Goal: Navigation & Orientation: Find specific page/section

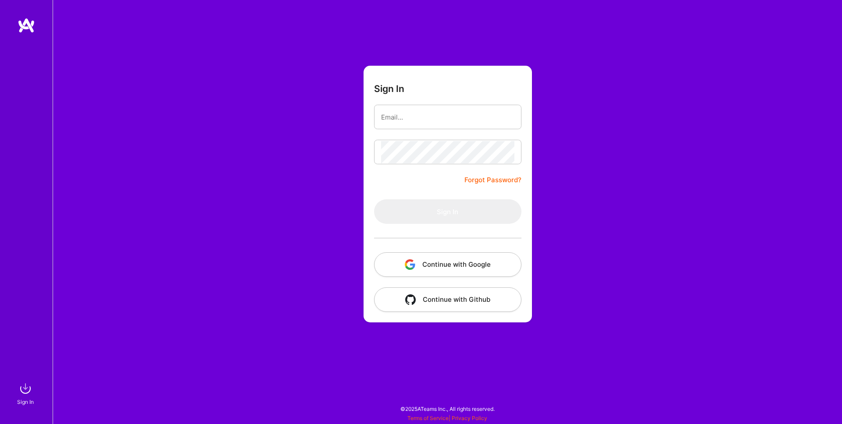
click at [458, 264] on button "Continue with Google" at bounding box center [447, 265] width 147 height 25
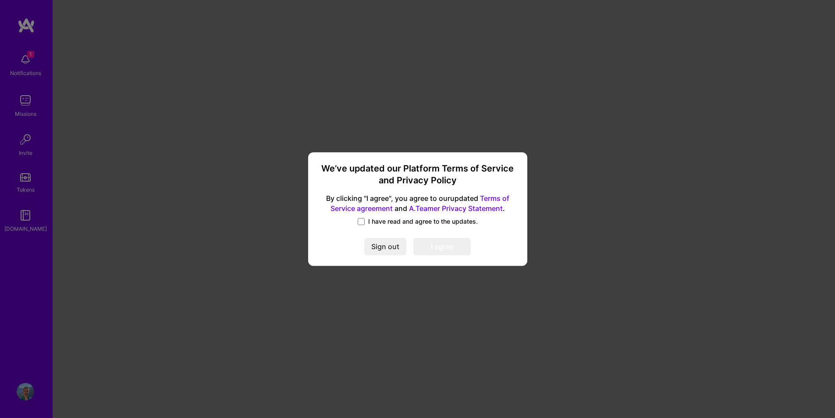
click at [384, 224] on span "I have read and agree to the updates." at bounding box center [423, 221] width 110 height 9
click at [0, 0] on input "I have read and agree to the updates." at bounding box center [0, 0] width 0 height 0
click at [437, 252] on button "I agree" at bounding box center [441, 247] width 57 height 18
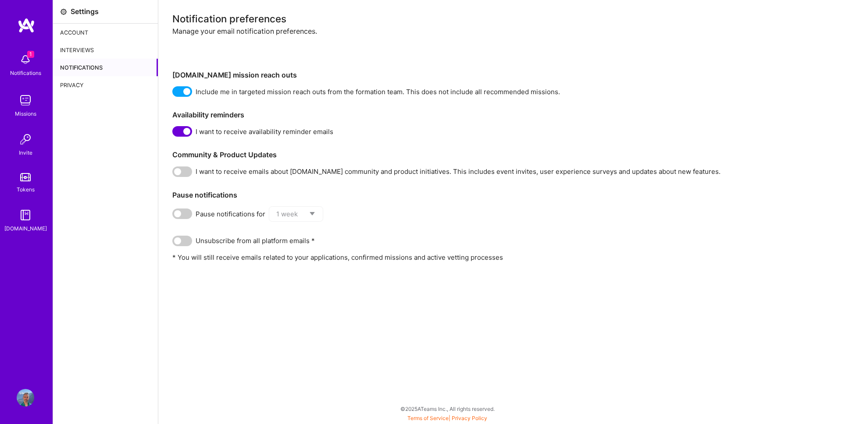
click at [28, 401] on img at bounding box center [26, 398] width 18 height 18
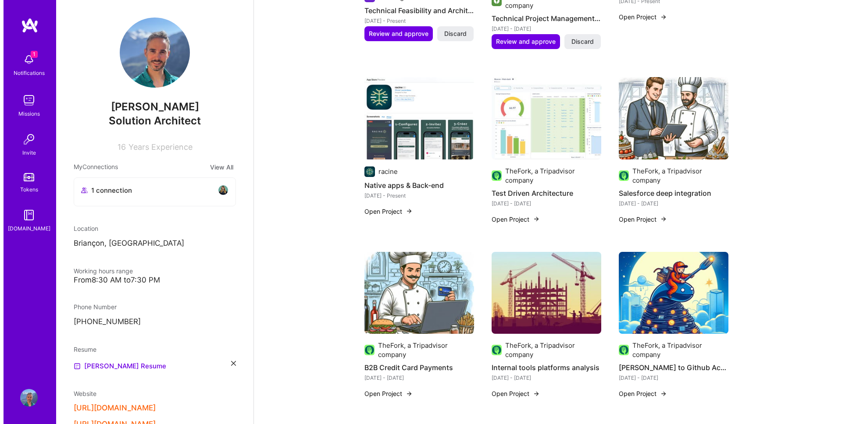
scroll to position [440, 0]
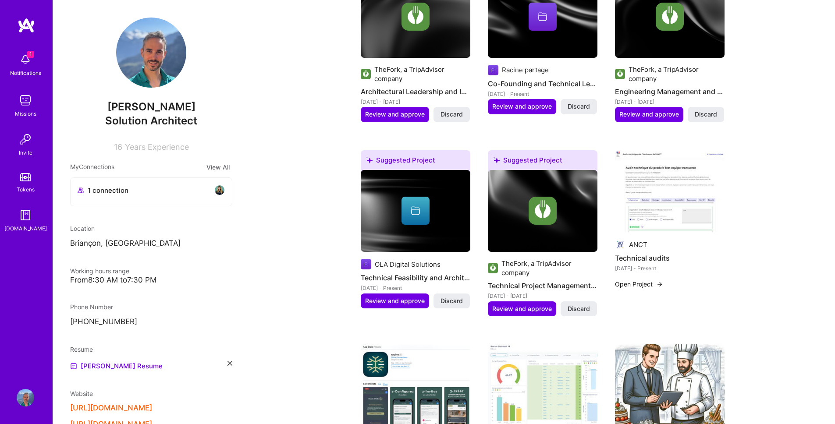
click at [648, 283] on button "Open Project" at bounding box center [639, 284] width 48 height 9
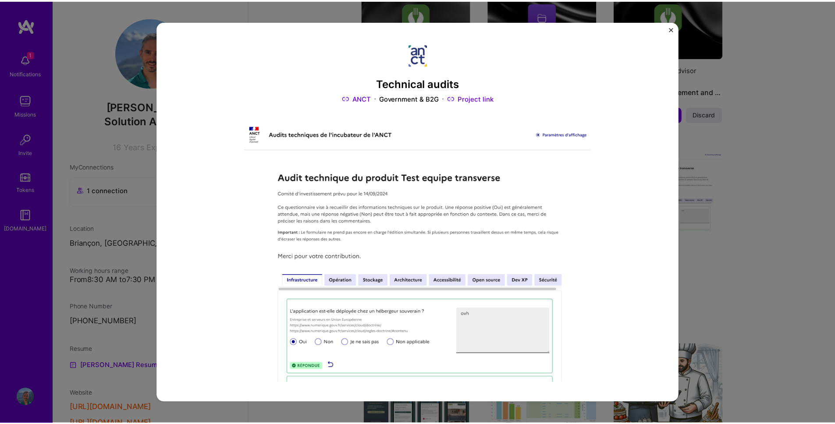
scroll to position [145, 0]
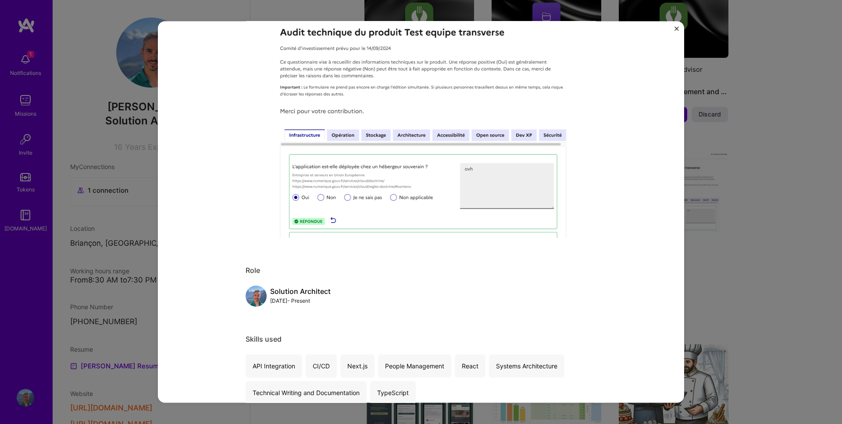
click at [674, 28] on img "Close" at bounding box center [676, 28] width 4 height 4
